Goal: Information Seeking & Learning: Learn about a topic

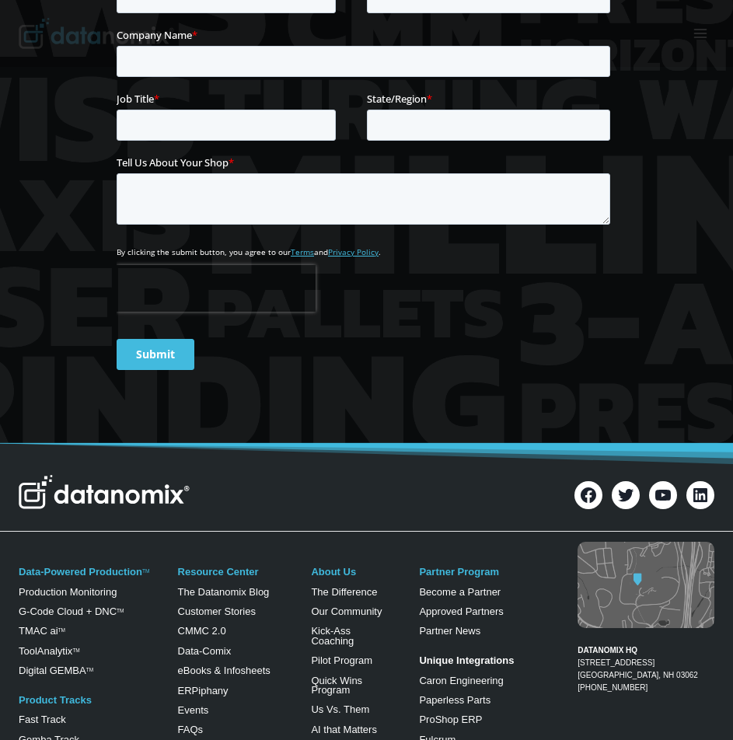
scroll to position [7380, 0]
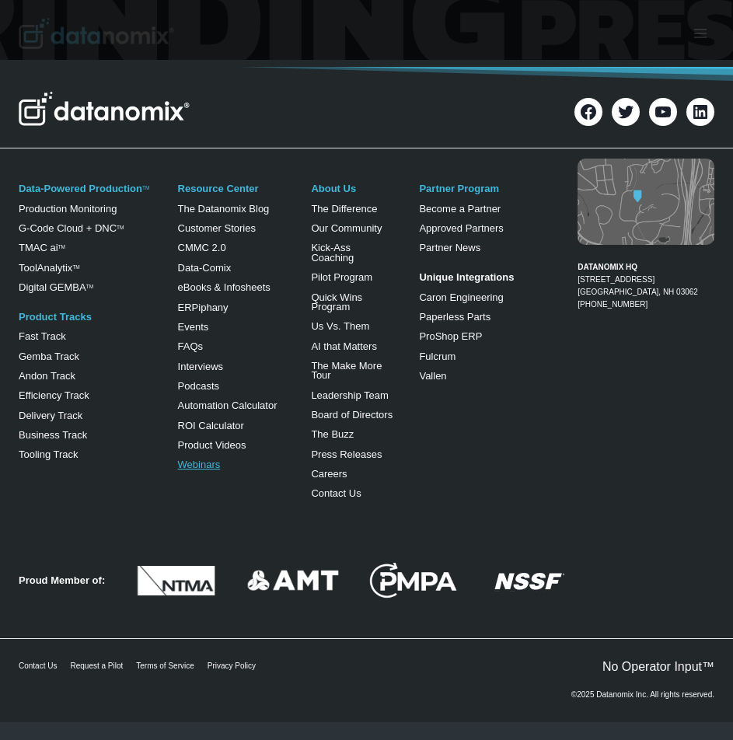
click at [211, 466] on link "Webinars" at bounding box center [199, 465] width 43 height 12
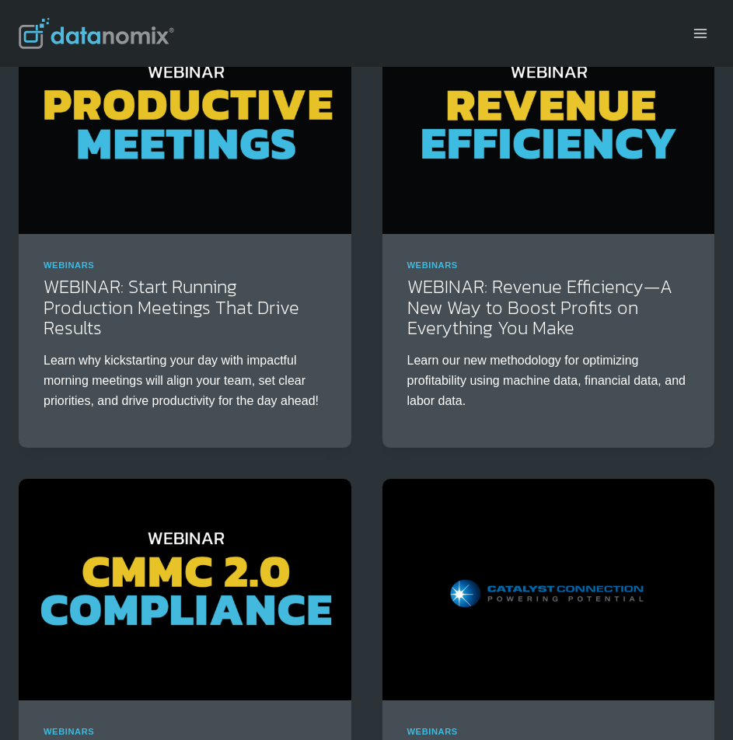
scroll to position [1244, 0]
